Goal: Find specific page/section: Find specific page/section

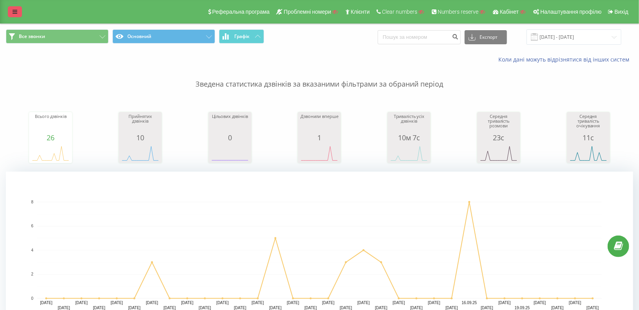
click at [15, 15] on icon at bounding box center [15, 11] width 5 height 5
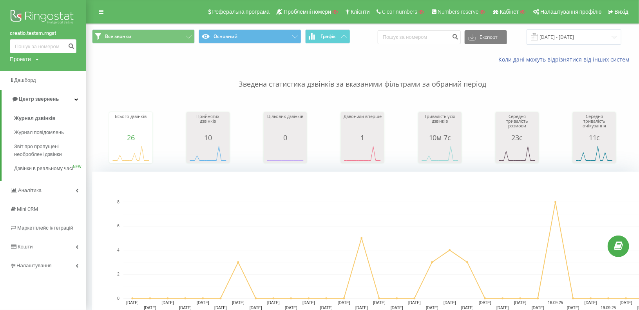
click at [24, 60] on div "Проекти" at bounding box center [20, 59] width 21 height 8
click at [24, 65] on div "Пошук" at bounding box center [43, 71] width 67 height 16
click at [27, 72] on input "text" at bounding box center [31, 70] width 39 height 11
paste input "[DOMAIN_NAME]"
type input "[DOMAIN_NAME]"
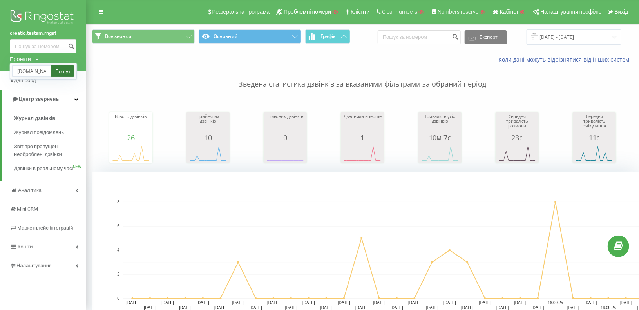
click at [55, 71] on link "Пошук" at bounding box center [62, 70] width 23 height 11
